Goal: Information Seeking & Learning: Check status

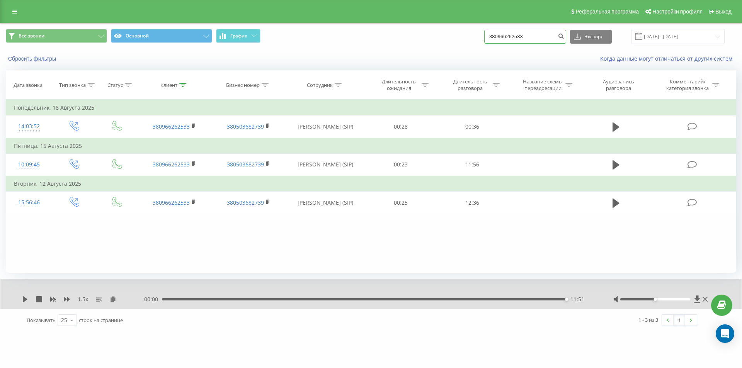
drag, startPoint x: 533, startPoint y: 37, endPoint x: 396, endPoint y: 48, distance: 137.9
click at [415, 45] on div "Все звонки Основной График 380966262533 Экспорт .csv .xls .xlsx 20.05.2025 - 20…" at bounding box center [370, 37] width 741 height 26
paste input "51804341"
type input "380951804341"
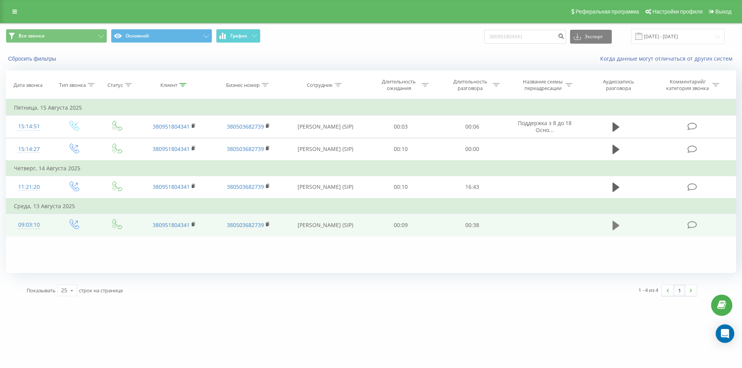
click at [614, 228] on icon at bounding box center [615, 225] width 7 height 9
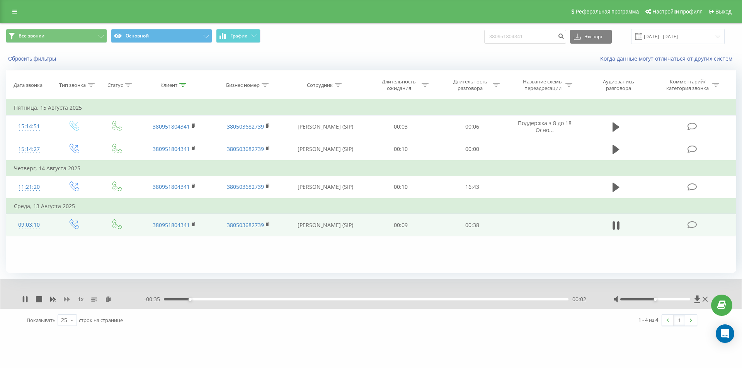
click at [67, 300] on icon at bounding box center [67, 299] width 6 height 6
click at [68, 299] on icon at bounding box center [67, 299] width 6 height 5
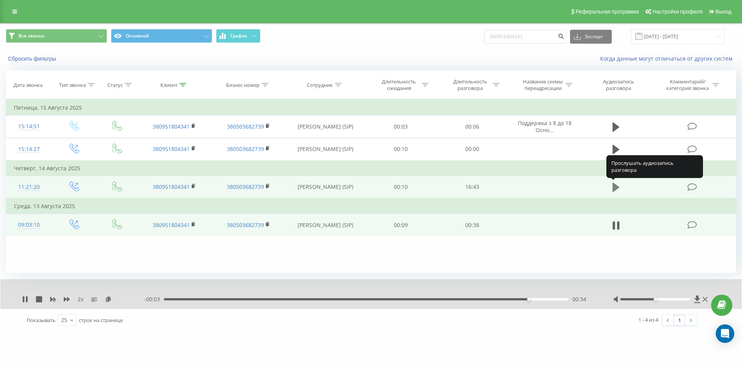
click at [616, 186] on icon at bounding box center [615, 187] width 7 height 9
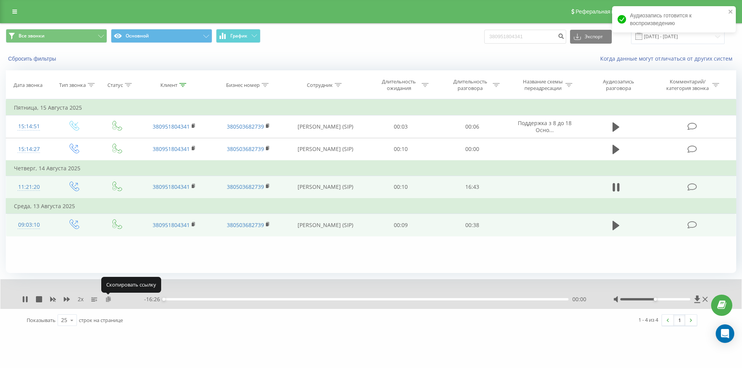
click at [110, 299] on icon at bounding box center [108, 298] width 7 height 5
click at [195, 185] on icon at bounding box center [194, 185] width 4 height 5
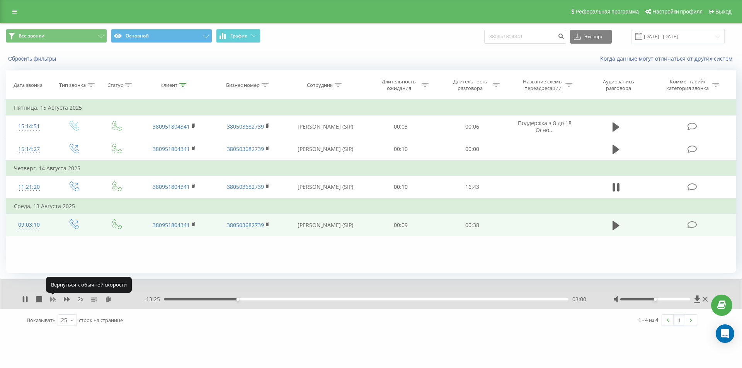
click at [53, 298] on icon at bounding box center [53, 299] width 6 height 6
click at [67, 297] on icon at bounding box center [67, 299] width 6 height 6
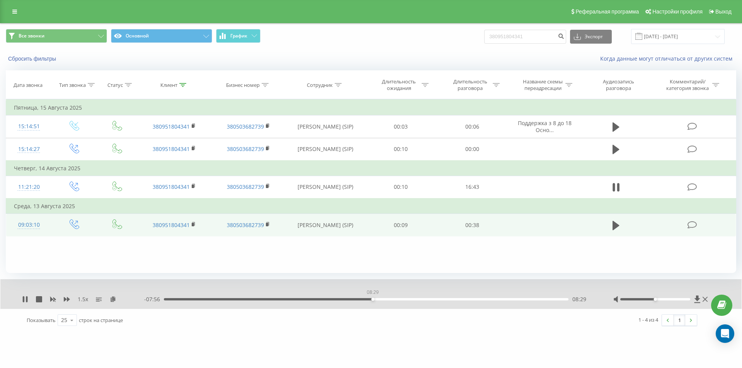
click at [372, 298] on div "08:29" at bounding box center [366, 299] width 404 height 2
click at [367, 299] on div "08:30" at bounding box center [366, 299] width 404 height 2
click at [370, 300] on div "08:33" at bounding box center [366, 299] width 404 height 2
click at [53, 299] on rect at bounding box center [53, 299] width 3 height 3
click at [25, 300] on icon at bounding box center [25, 299] width 6 height 6
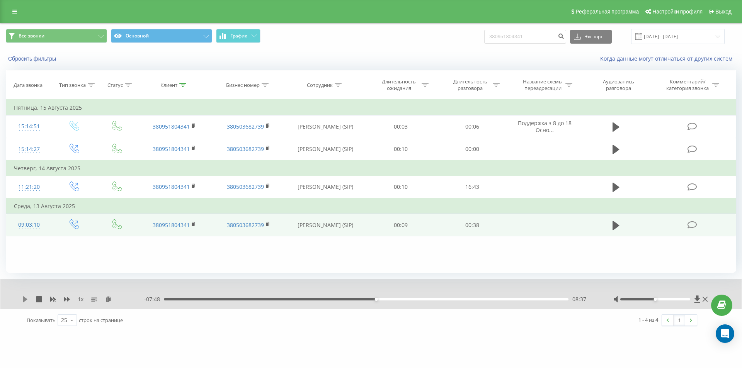
click at [24, 299] on icon at bounding box center [25, 299] width 5 height 6
click at [66, 300] on icon at bounding box center [67, 299] width 6 height 6
click at [27, 298] on icon at bounding box center [27, 299] width 2 height 6
click at [25, 300] on icon at bounding box center [25, 299] width 5 height 6
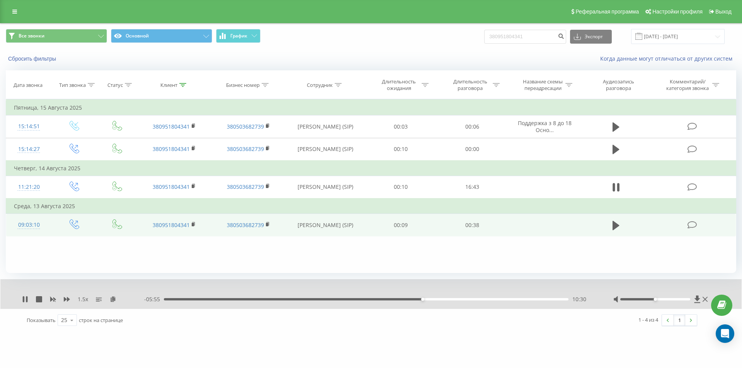
click at [414, 299] on div "10:30" at bounding box center [366, 299] width 404 height 2
click at [429, 300] on div "10:46" at bounding box center [366, 299] width 404 height 2
click at [564, 299] on div "16:19" at bounding box center [366, 299] width 404 height 2
click at [24, 299] on icon at bounding box center [25, 299] width 5 height 6
drag, startPoint x: 536, startPoint y: 35, endPoint x: 401, endPoint y: 45, distance: 134.8
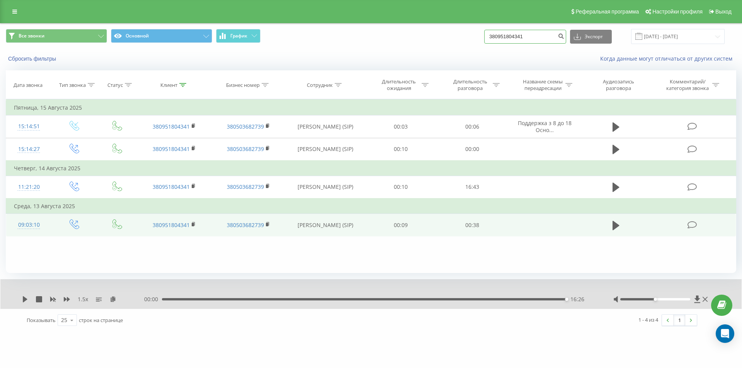
click at [403, 44] on div "Все звонки Основной График 380951804341 Экспорт .csv .xls .xlsx 20.05.2025 - 20…" at bounding box center [371, 36] width 730 height 15
paste input "67223930"
type input "380967223930"
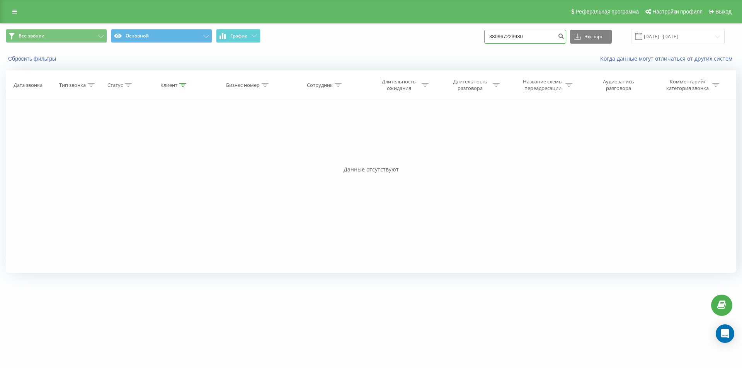
click at [536, 37] on input "380967223930" at bounding box center [525, 37] width 82 height 14
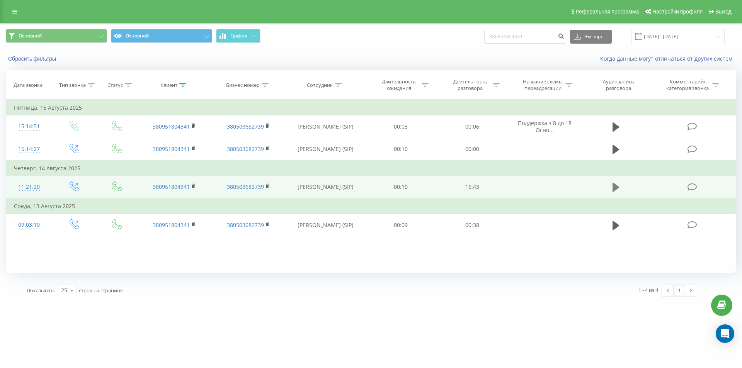
click at [616, 186] on icon at bounding box center [615, 187] width 7 height 9
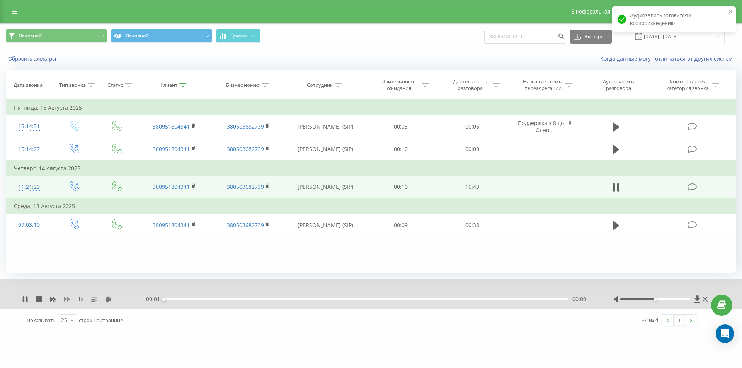
click at [65, 298] on icon at bounding box center [67, 299] width 6 height 5
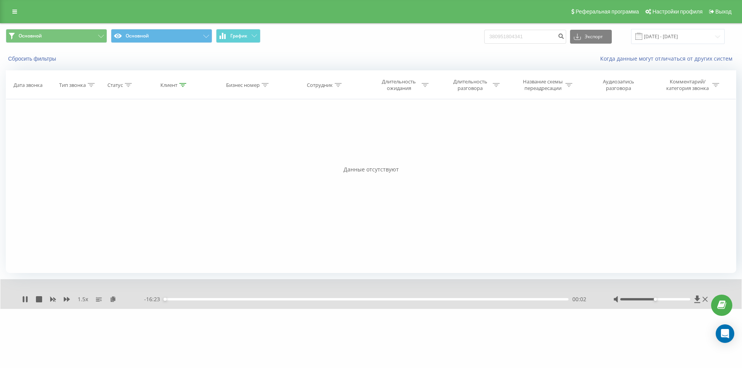
click at [392, 300] on div "00:02" at bounding box center [366, 299] width 404 height 2
click at [400, 299] on div "09:36" at bounding box center [366, 299] width 404 height 2
click at [405, 300] on div "09:48" at bounding box center [366, 299] width 404 height 2
click at [409, 300] on div "09:51" at bounding box center [366, 299] width 404 height 2
click at [413, 300] on div "10:09" at bounding box center [366, 299] width 404 height 2
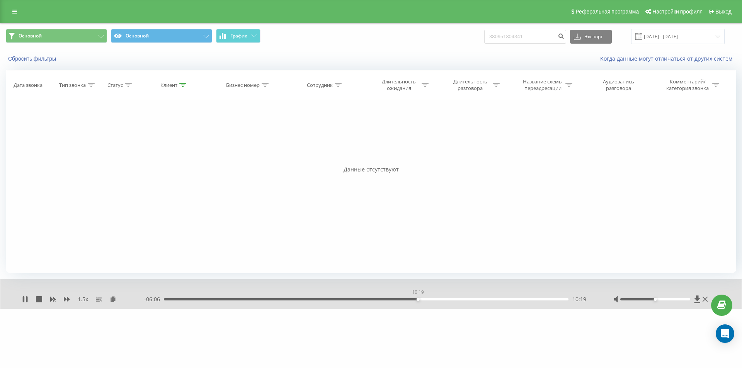
click at [418, 300] on div "10:19" at bounding box center [366, 299] width 404 height 2
click at [52, 298] on rect at bounding box center [53, 299] width 3 height 3
click at [65, 299] on icon at bounding box center [67, 299] width 6 height 5
click at [66, 299] on icon at bounding box center [67, 299] width 6 height 6
click at [549, 299] on div "11:14" at bounding box center [366, 299] width 404 height 2
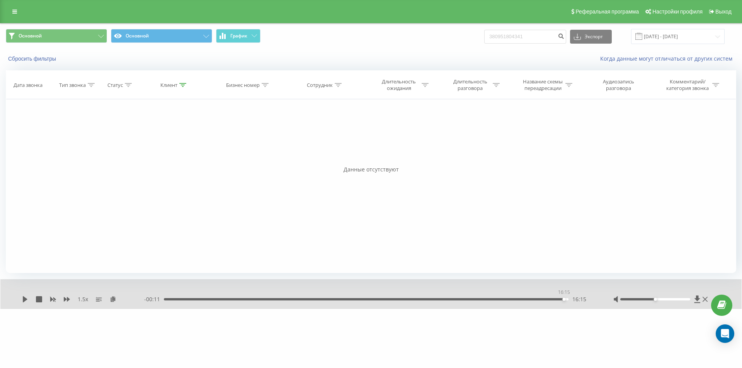
click at [562, 300] on div "16:15" at bounding box center [366, 299] width 404 height 2
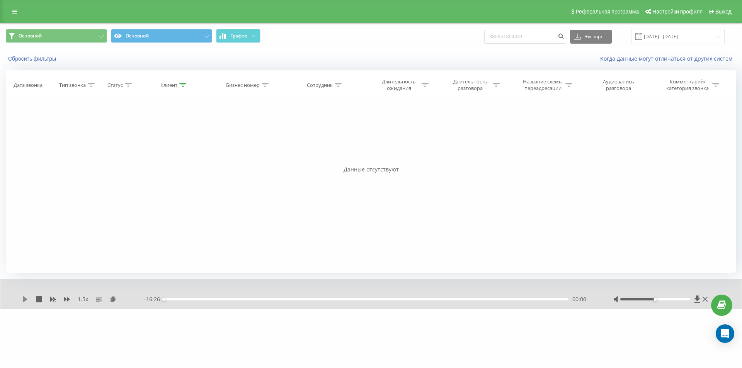
click at [22, 299] on icon at bounding box center [25, 299] width 6 height 6
click at [52, 300] on icon at bounding box center [53, 299] width 6 height 5
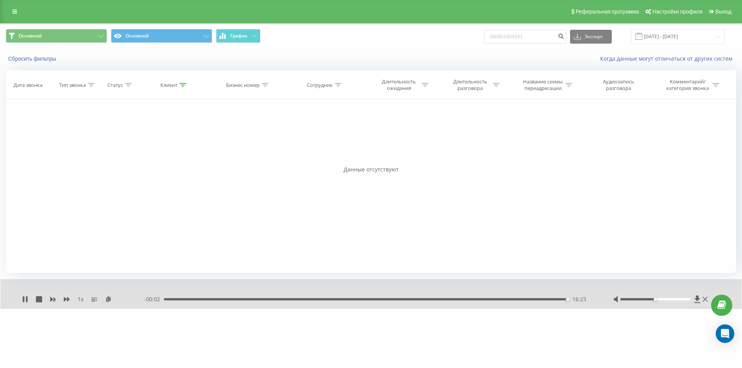
click at [558, 300] on div "16:23" at bounding box center [366, 299] width 404 height 2
click at [25, 299] on icon at bounding box center [25, 299] width 6 height 6
